Goal: Transaction & Acquisition: Download file/media

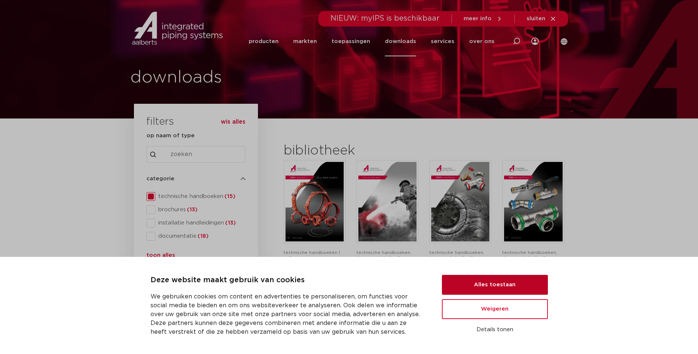
click at [496, 286] on button "Alles toestaan" at bounding box center [495, 285] width 106 height 20
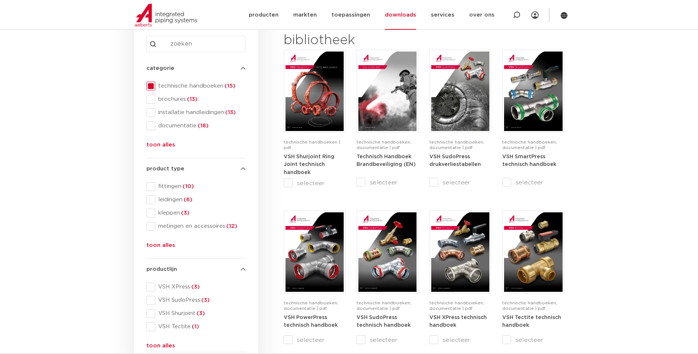
scroll to position [147, 0]
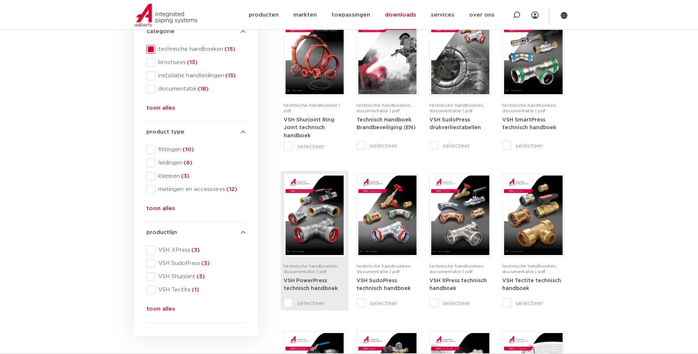
click at [310, 243] on img at bounding box center [315, 215] width 58 height 79
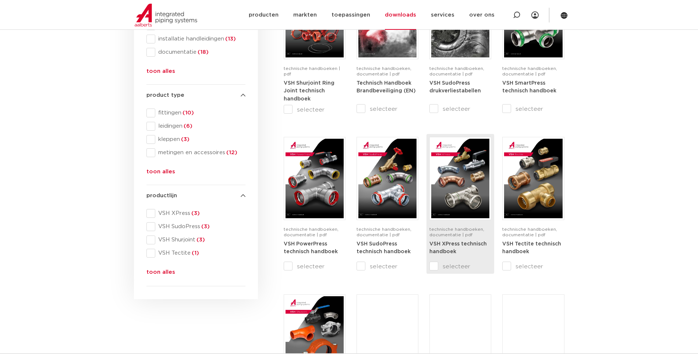
scroll to position [221, 0]
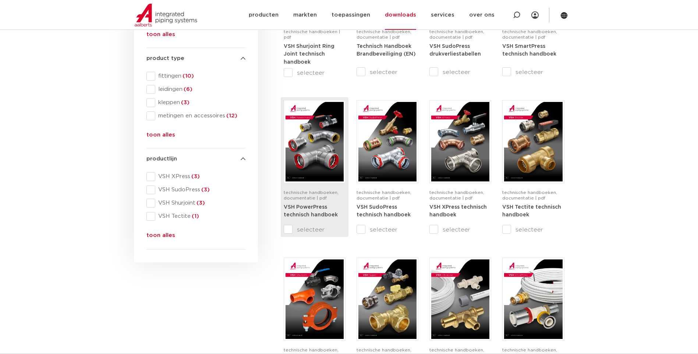
click at [307, 191] on span "technische handboeken, documentatie | pdf" at bounding box center [311, 195] width 55 height 10
